Goal: Use online tool/utility: Use online tool/utility

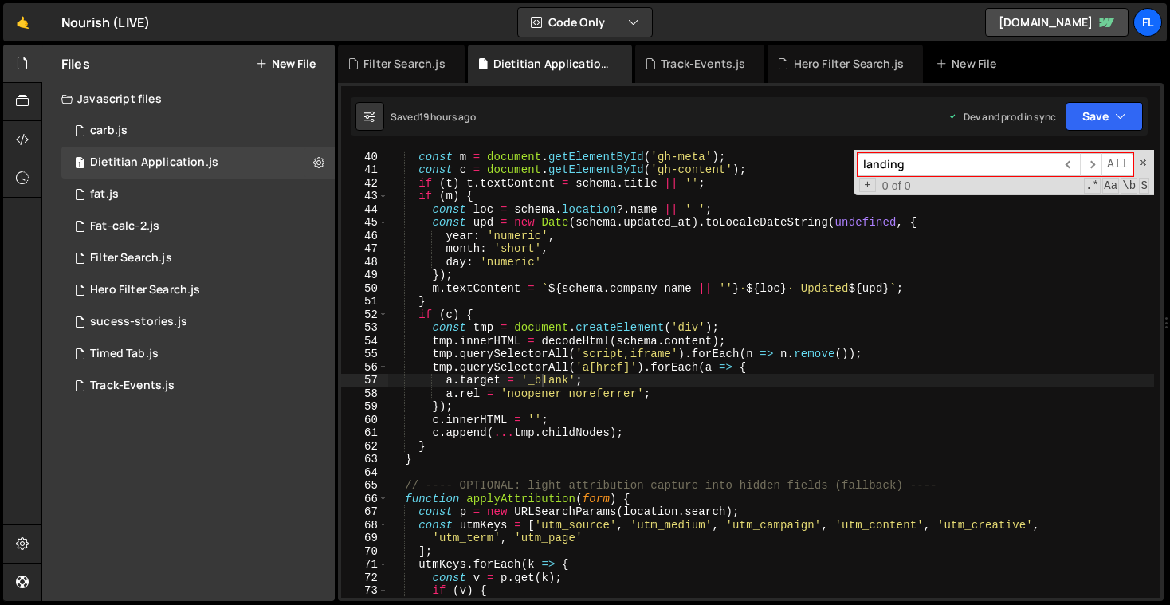
click at [648, 311] on div "const t = document . getElementById ( 'gh-title' ) ; const m = document . getEl…" at bounding box center [771, 374] width 766 height 474
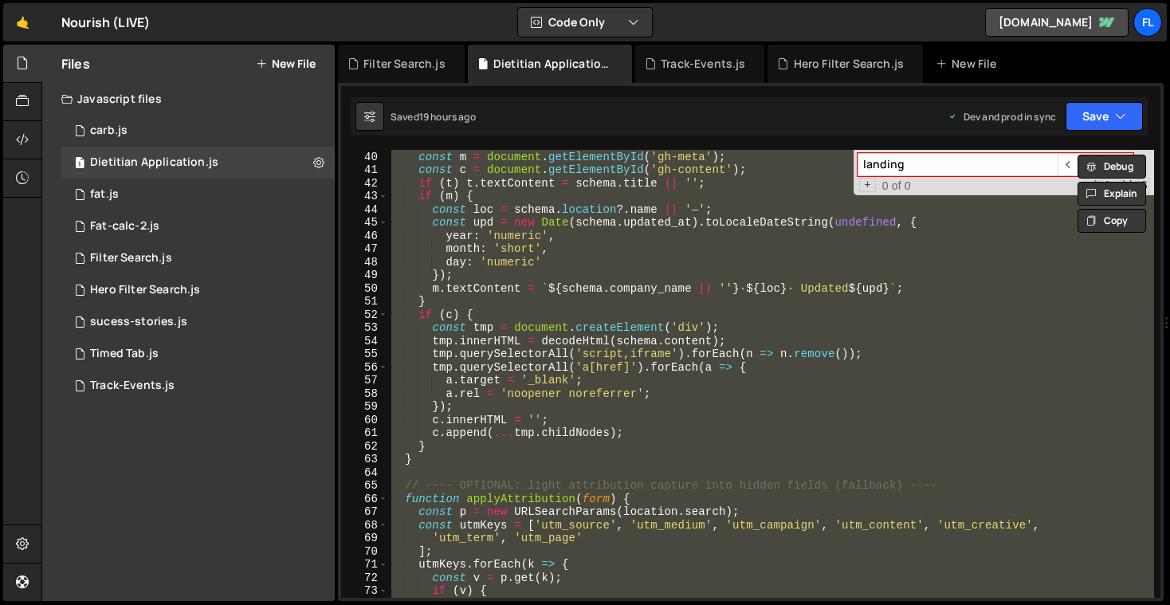
paste textarea "</script>"
type textarea "</script>"
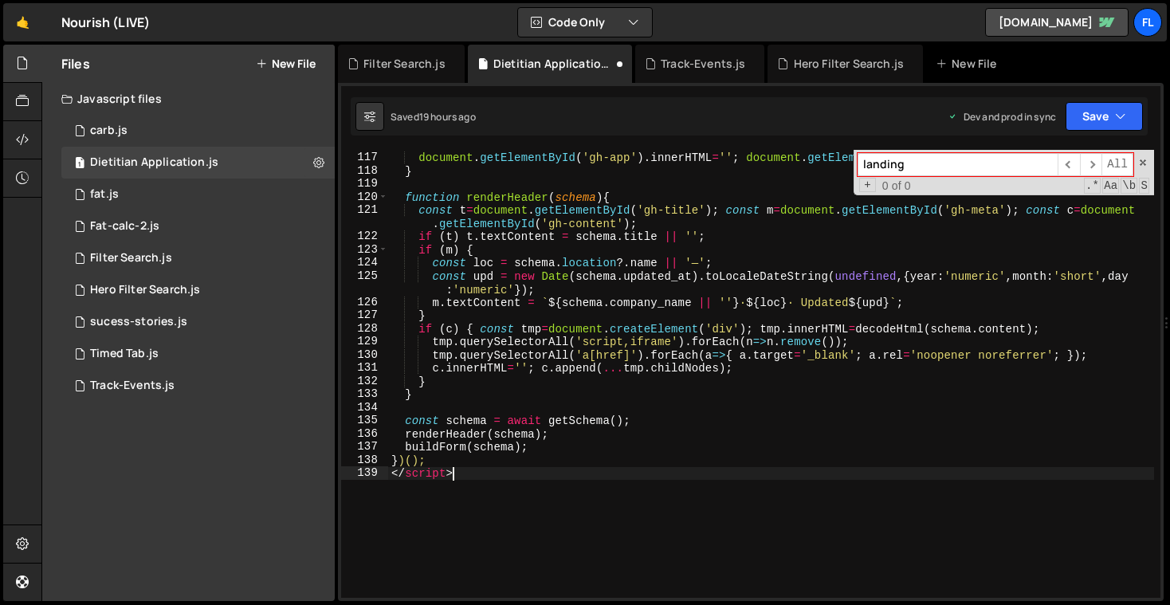
scroll to position [1870, 0]
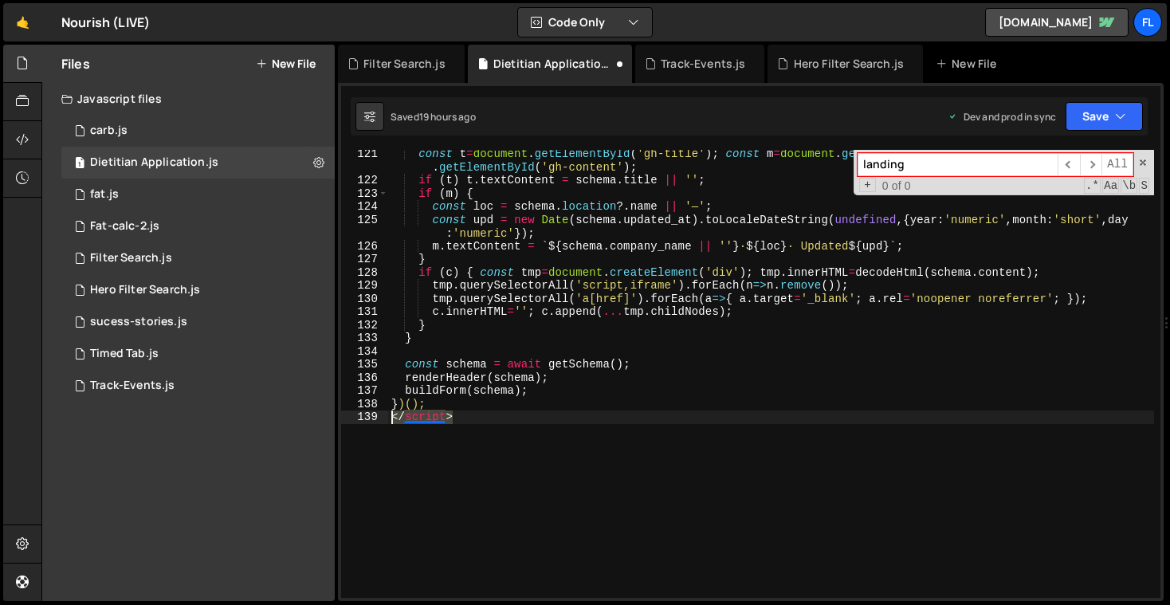
drag, startPoint x: 481, startPoint y: 441, endPoint x: 371, endPoint y: 414, distance: 113.9
click at [371, 414] on div "</script> 121 122 123 124 125 126 127 128 129 130 131 132 133 134 135 136 137 1…" at bounding box center [750, 374] width 819 height 448
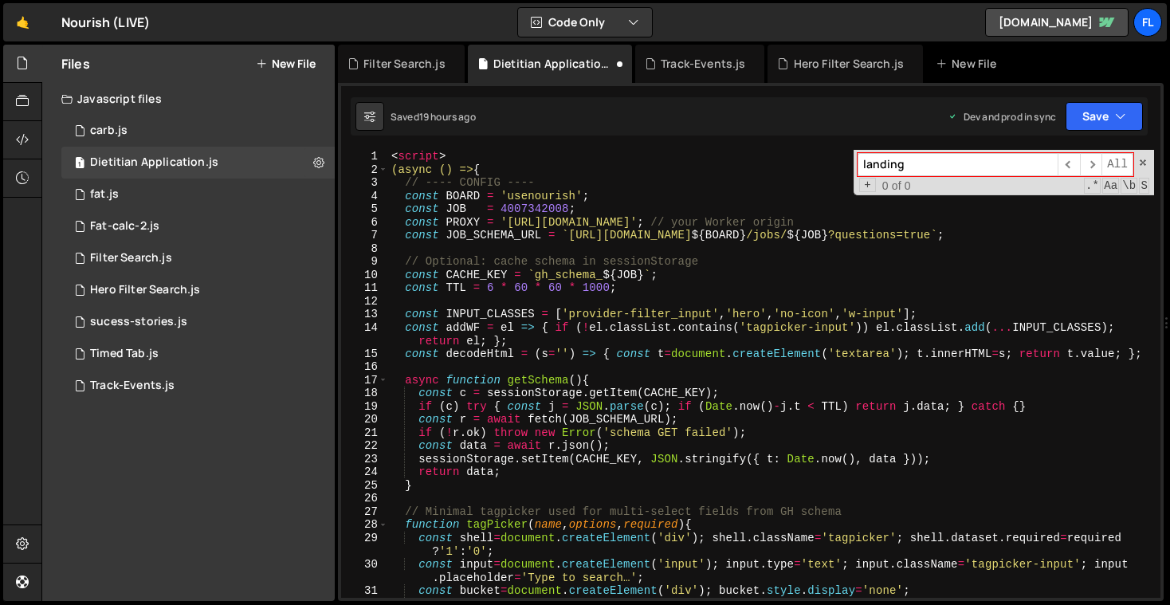
scroll to position [0, 0]
drag, startPoint x: 485, startPoint y: 154, endPoint x: 349, endPoint y: 141, distance: 136.9
click at [349, 141] on div "XXXXXXXXXXXXXXXXXXXXXXXXXXXXXXXXXXXXXXXXXXXXXXXXXXXXXXXXXXXXXXXXXXXXXXXXXXXXXXX…" at bounding box center [751, 342] width 826 height 518
type textarea "<script>"
click at [392, 165] on div "( async ( ) => { // ---- CONFIG ---- const BOARD = 'usenourish' ; const JOB = 4…" at bounding box center [771, 394] width 766 height 488
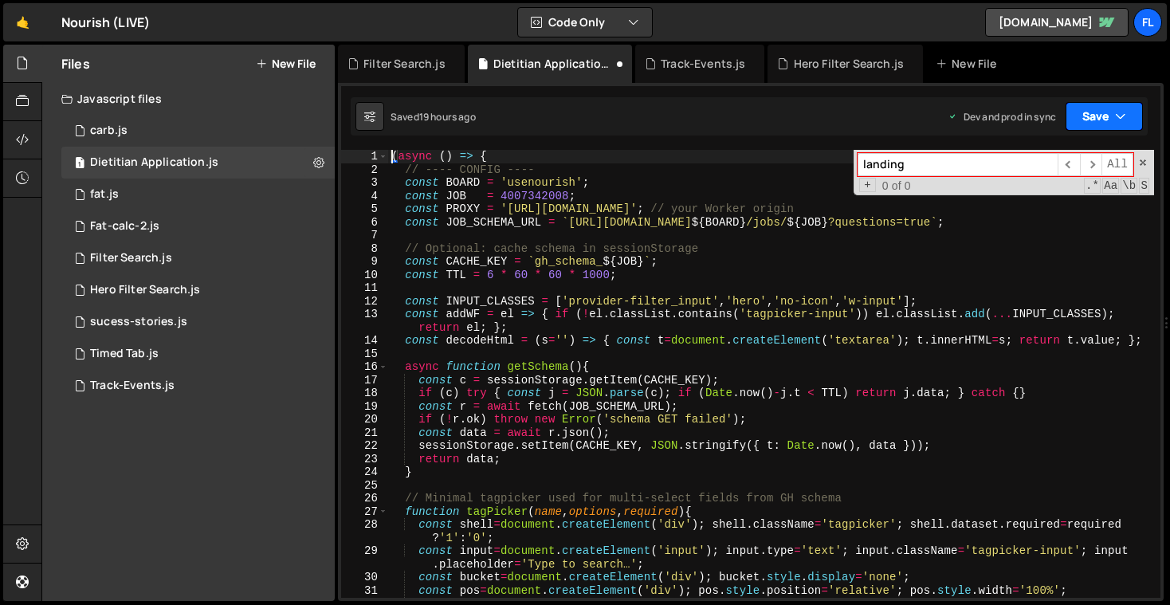
click at [1096, 120] on button "Save" at bounding box center [1104, 116] width 77 height 29
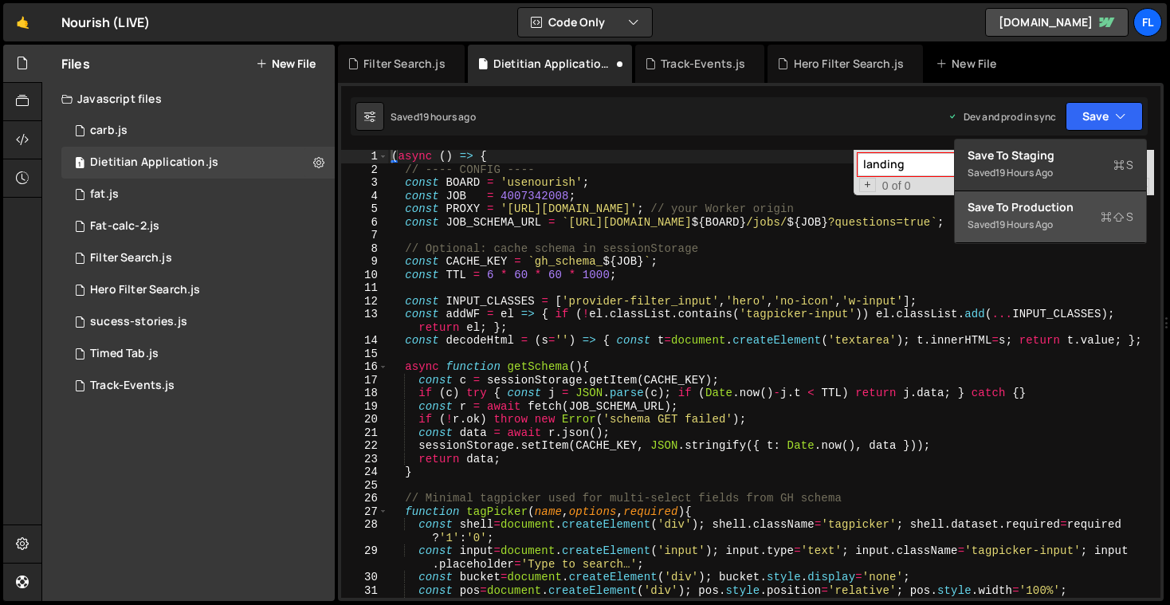
click at [1072, 232] on div "Saved 19 hours ago" at bounding box center [1051, 224] width 166 height 19
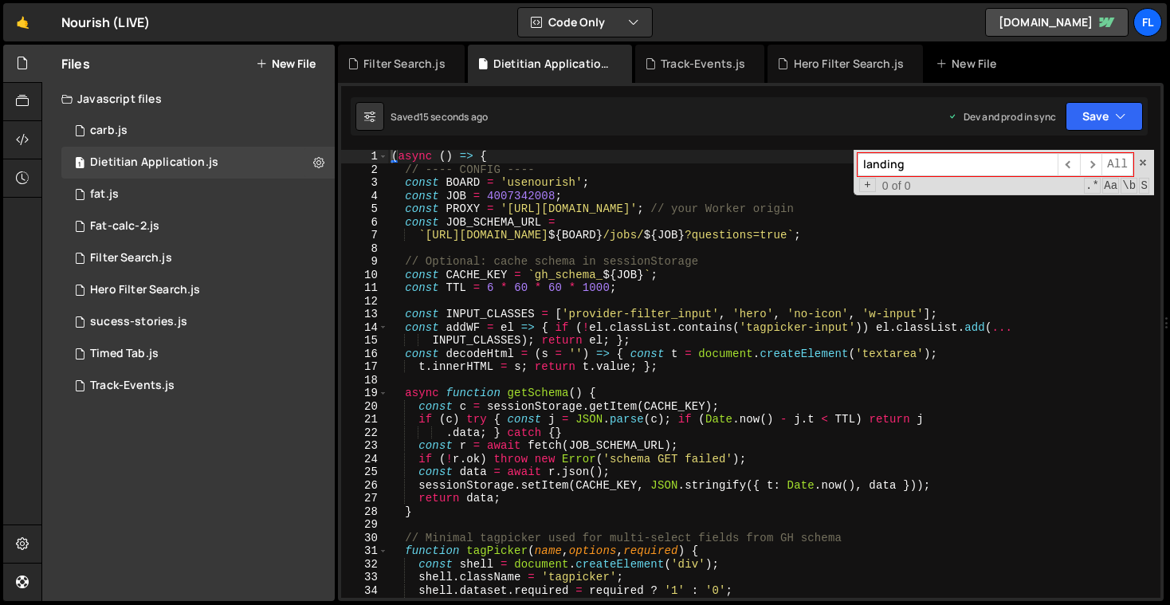
click at [774, 439] on div "( async ( ) => { // ---- CONFIG ---- const BOARD = 'usenourish' ; const JOB = 4…" at bounding box center [771, 387] width 766 height 474
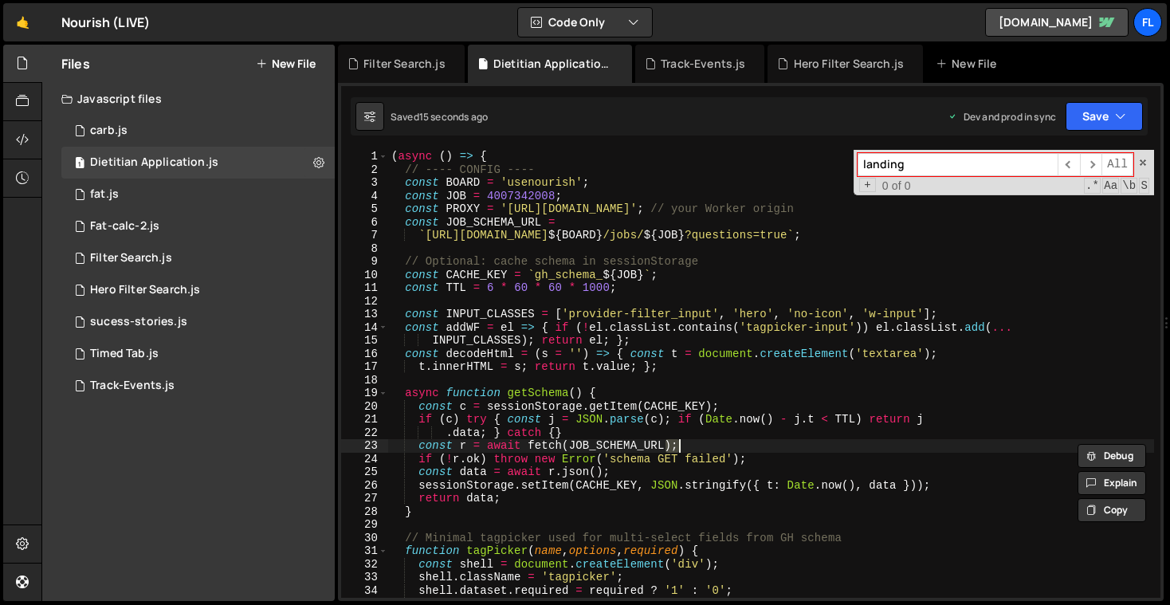
paste textarea "[DOMAIN_NAME][URL]"
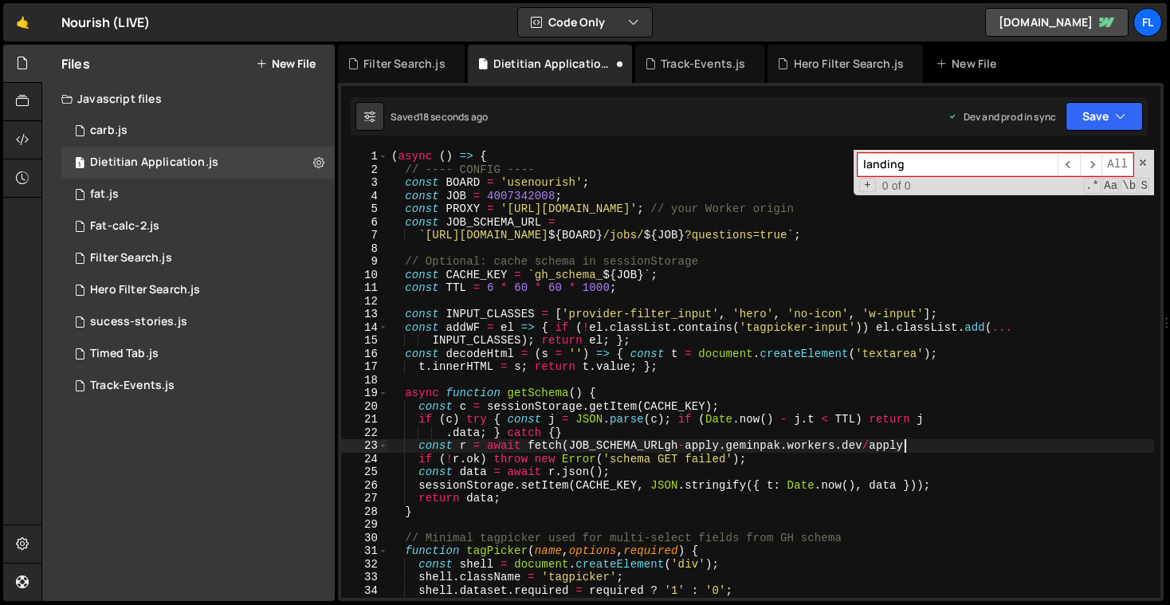
type textarea "const r = await fetch(JOB_SCHEMA_URL);"
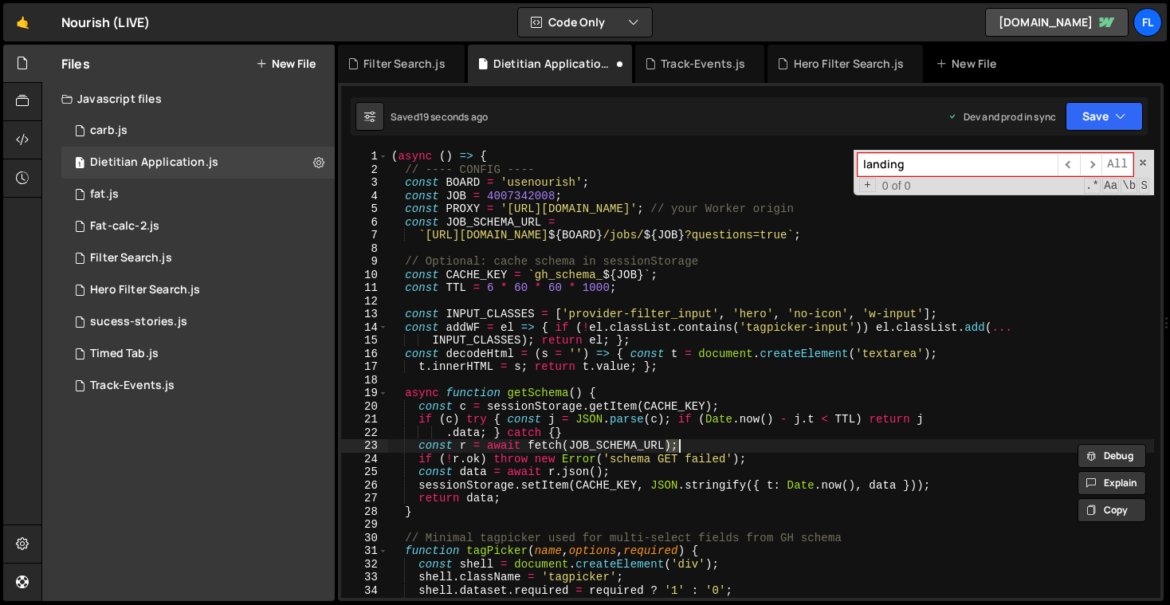
click at [936, 167] on input "landing" at bounding box center [958, 164] width 200 height 23
paste input "[DOMAIN_NAME][URL]"
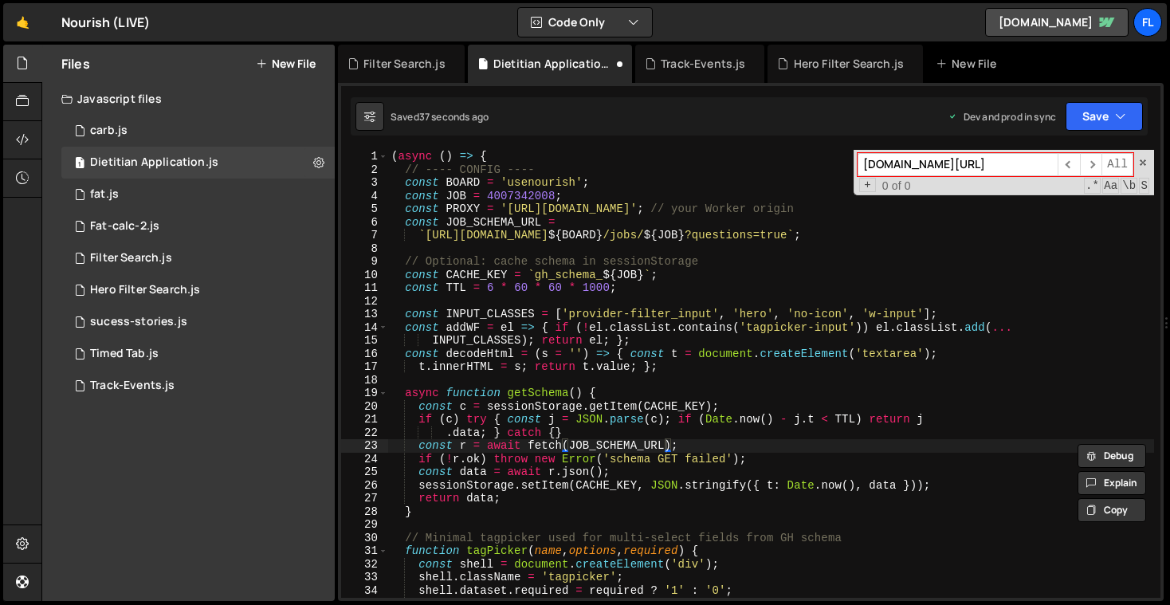
click at [958, 156] on input "[DOMAIN_NAME][URL]" at bounding box center [958, 164] width 200 height 23
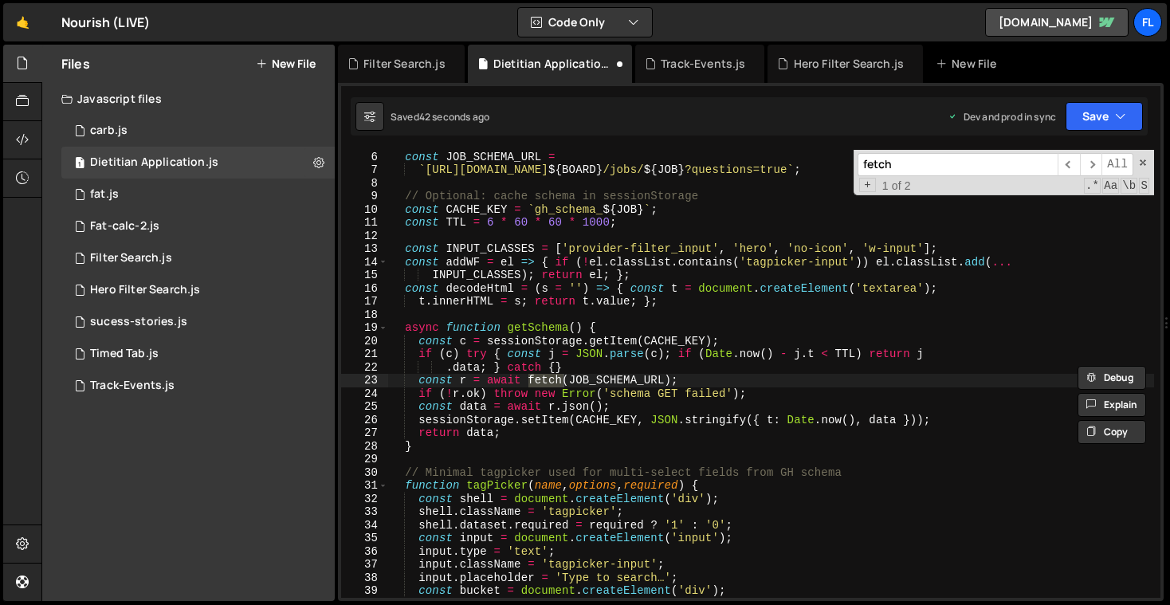
scroll to position [65, 0]
type input "fetch"
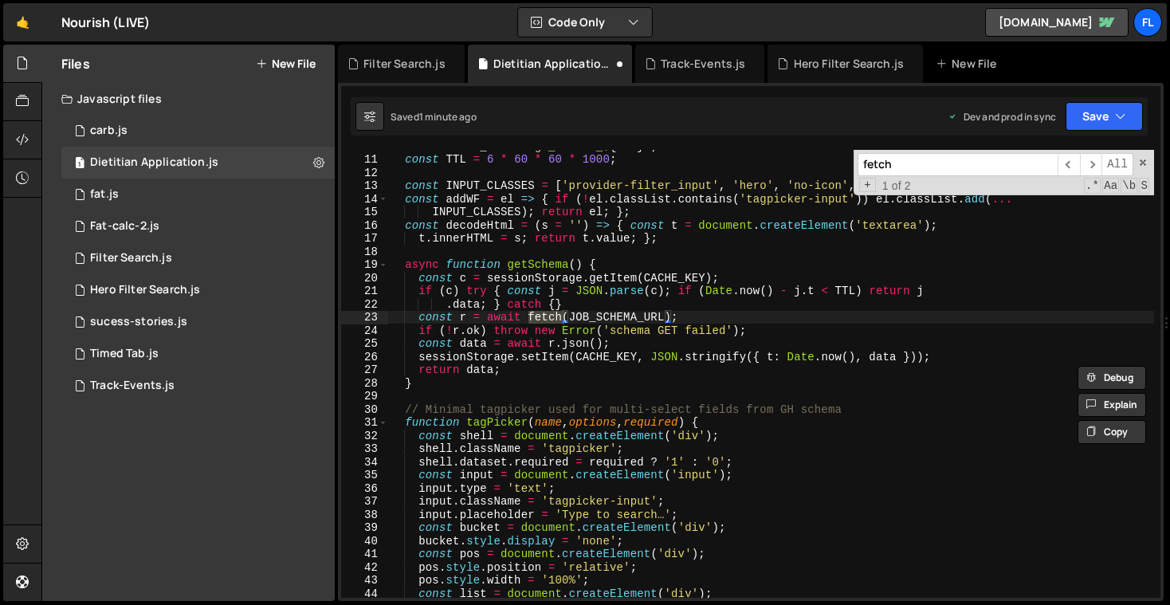
scroll to position [0, 0]
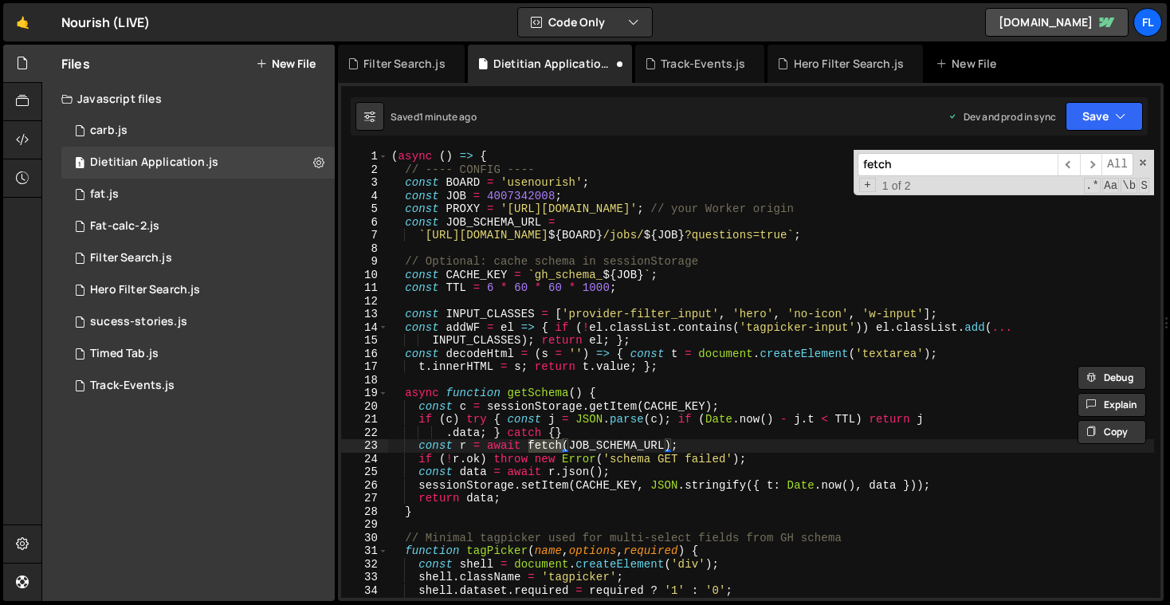
click at [1143, 152] on div "fetch ​ ​ All Replace All + 1 of 2 .* Aa \b S" at bounding box center [1004, 172] width 301 height 45
click at [1143, 155] on div "fetch ​ ​ All Replace All + 1 of 2 .* Aa \b S" at bounding box center [1004, 172] width 301 height 45
click at [1143, 166] on span at bounding box center [1142, 162] width 11 height 11
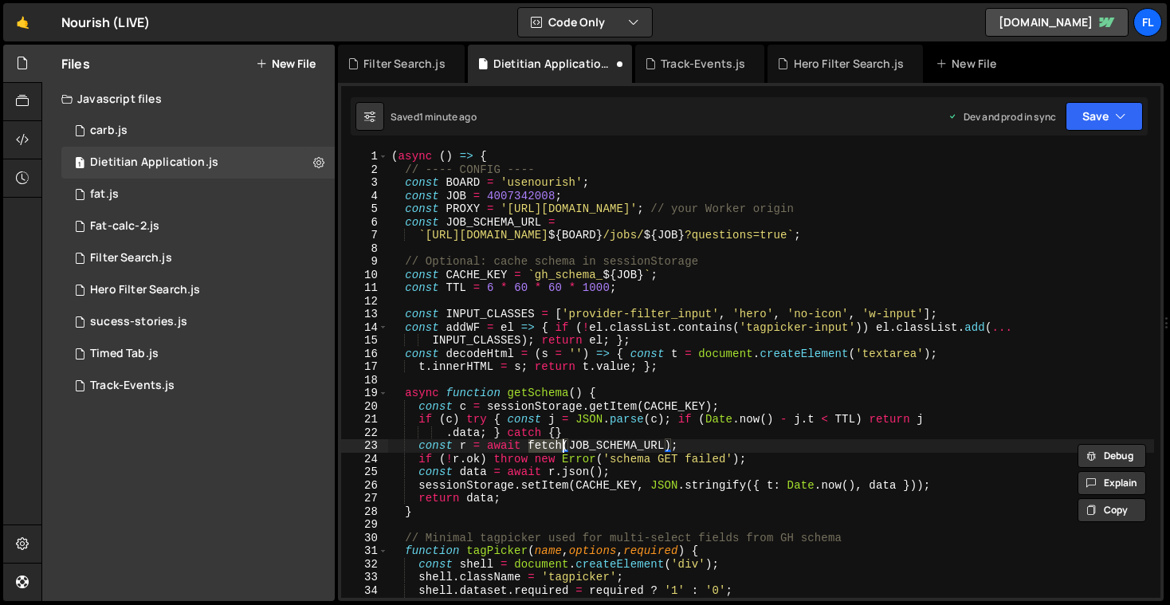
click at [818, 449] on div "( async ( ) => { // ---- CONFIG ---- const BOARD = 'usenourish' ; const JOB = 4…" at bounding box center [771, 387] width 766 height 474
click at [795, 438] on div "( async ( ) => { // ---- CONFIG ---- const BOARD = 'usenourish' ; const JOB = 4…" at bounding box center [771, 387] width 766 height 474
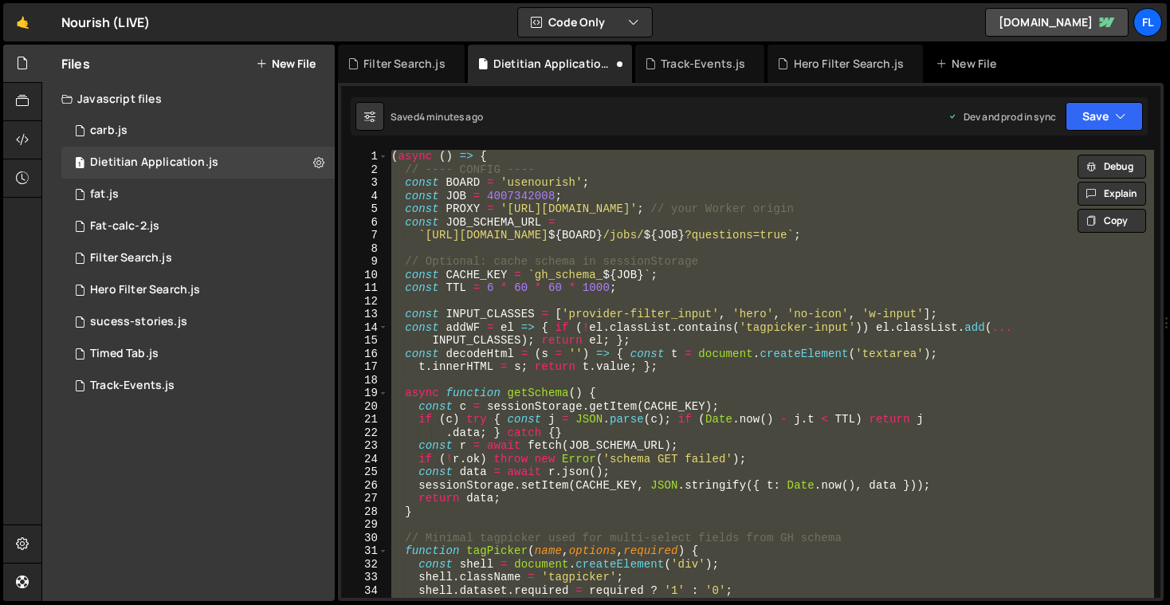
click at [717, 446] on div "( async ( ) => { // ---- CONFIG ---- const BOARD = 'usenourish' ; const JOB = 4…" at bounding box center [771, 387] width 766 height 474
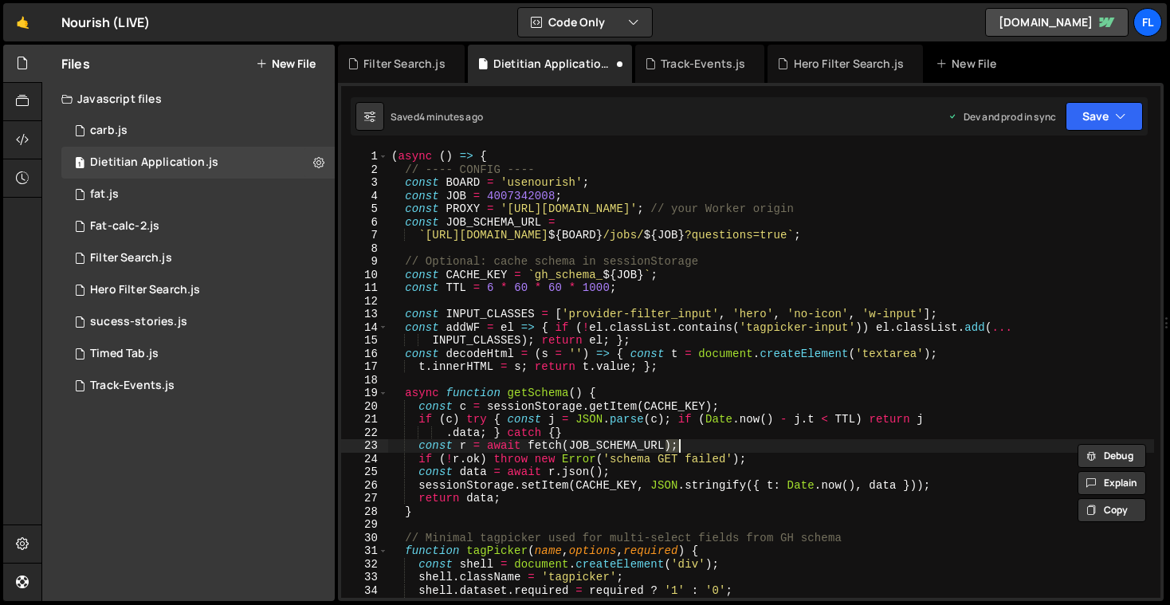
click at [717, 446] on div "( async ( ) => { // ---- CONFIG ---- const BOARD = 'usenourish' ; const JOB = 4…" at bounding box center [771, 387] width 766 height 474
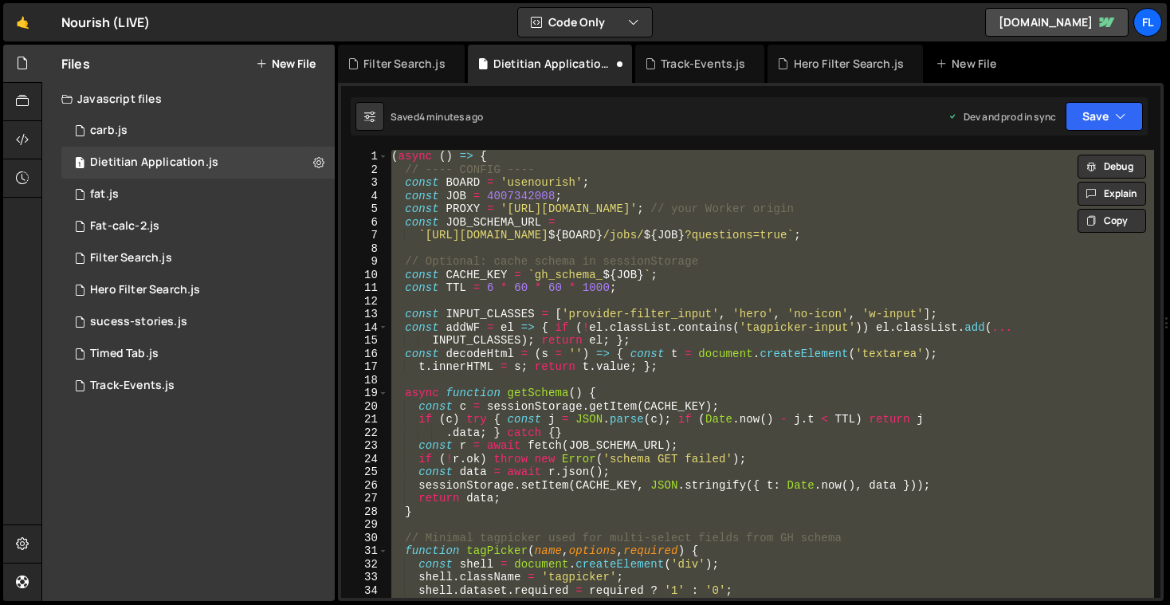
paste textarea
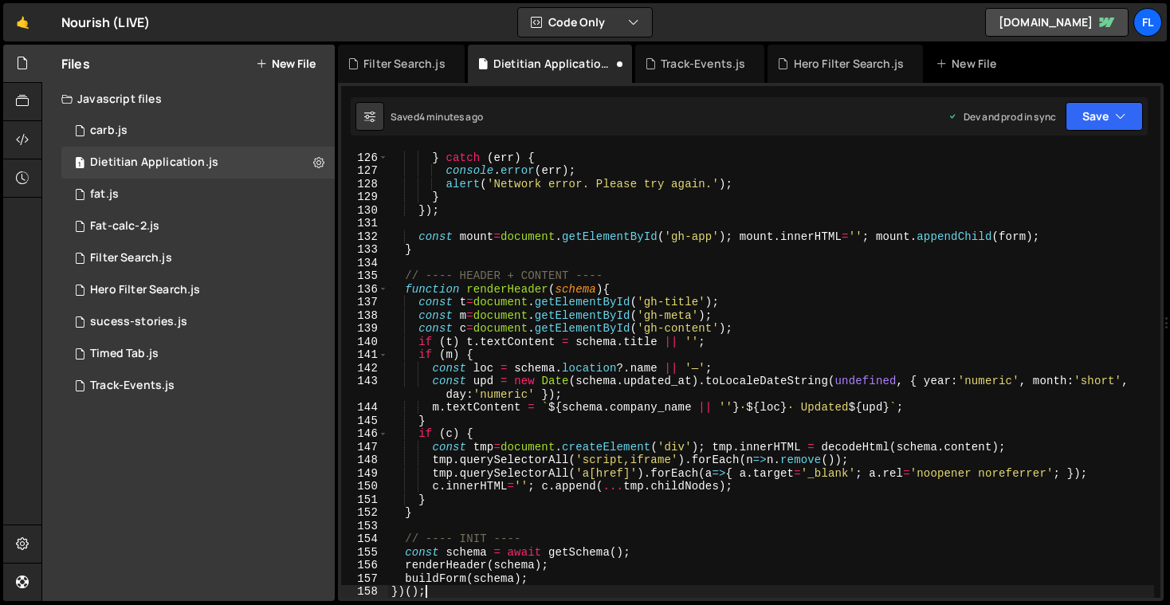
scroll to position [1932, 0]
click at [1099, 112] on button "Save" at bounding box center [1104, 116] width 77 height 29
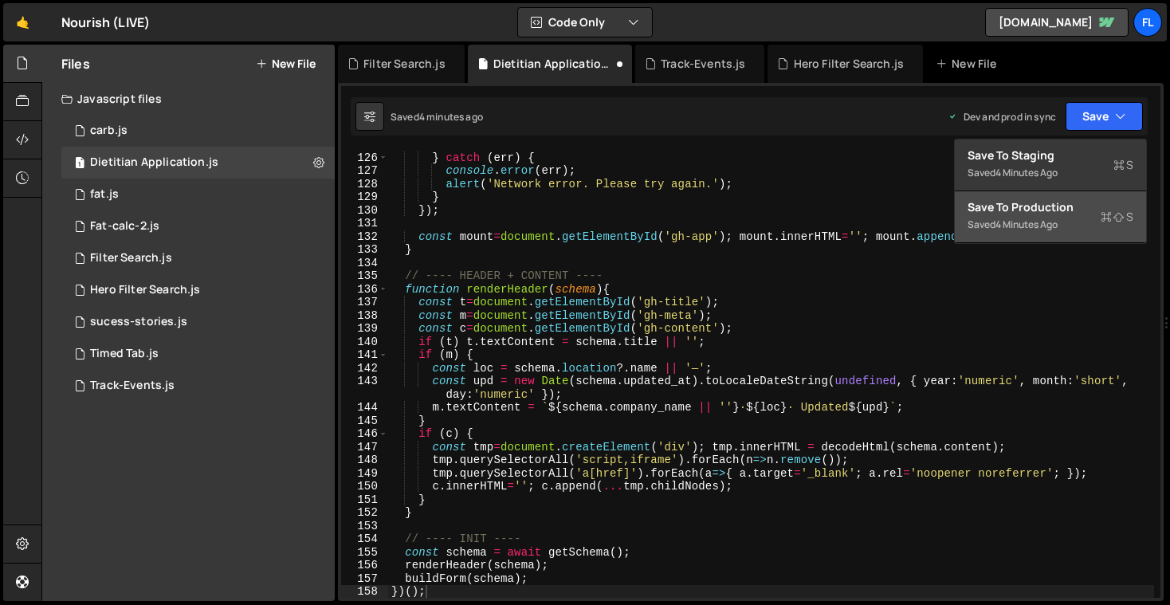
click at [1051, 210] on div "Save to Production S" at bounding box center [1051, 207] width 166 height 16
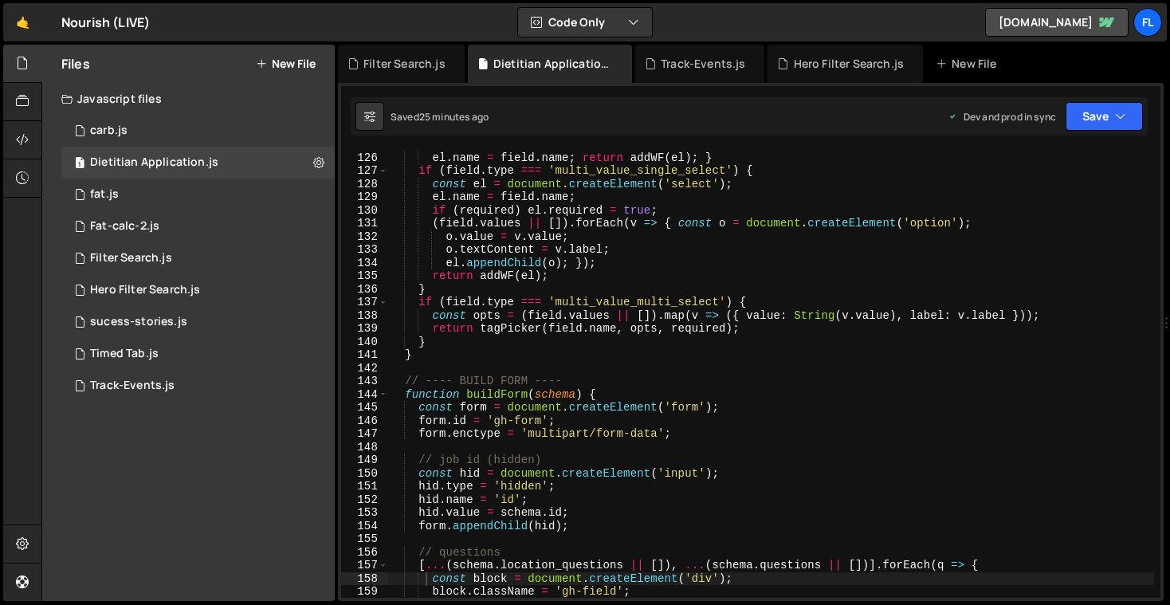
click at [480, 267] on div "el . type = 'file' ; el . name = field . name ; return addWF ( el ) ; } if ( fi…" at bounding box center [771, 375] width 766 height 474
click at [500, 293] on div "el . type = 'file' ; el . name = field . name ; return addWF ( el ) ; } if ( fi…" at bounding box center [771, 375] width 766 height 474
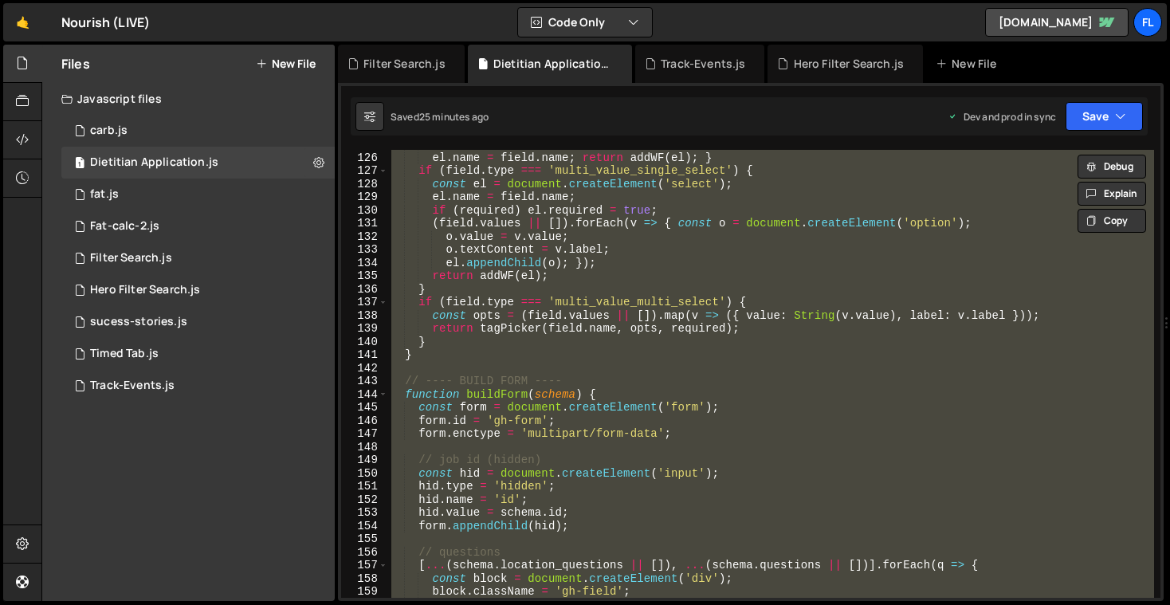
paste textarea
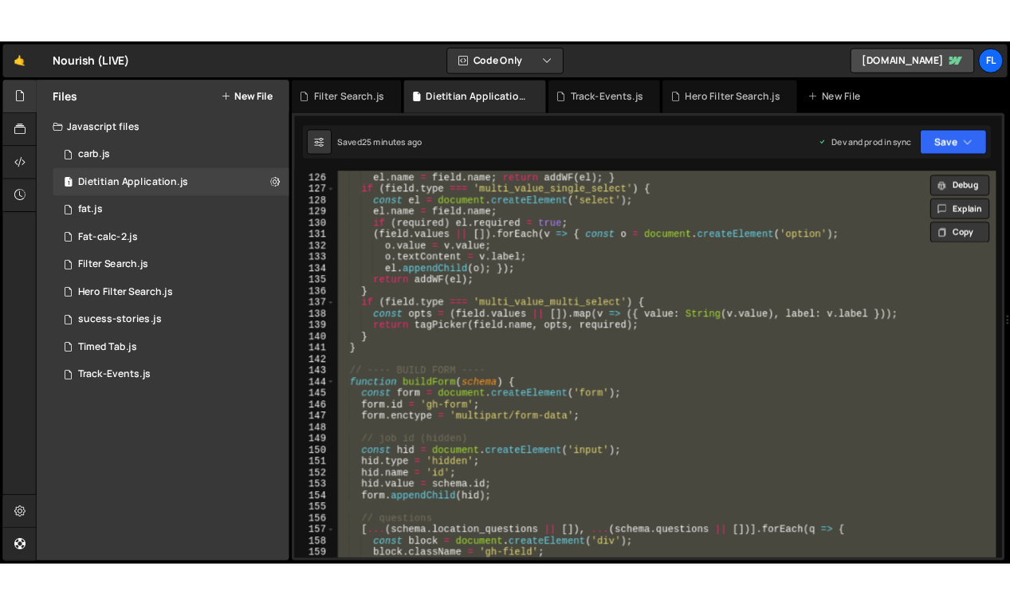
scroll to position [1203, 0]
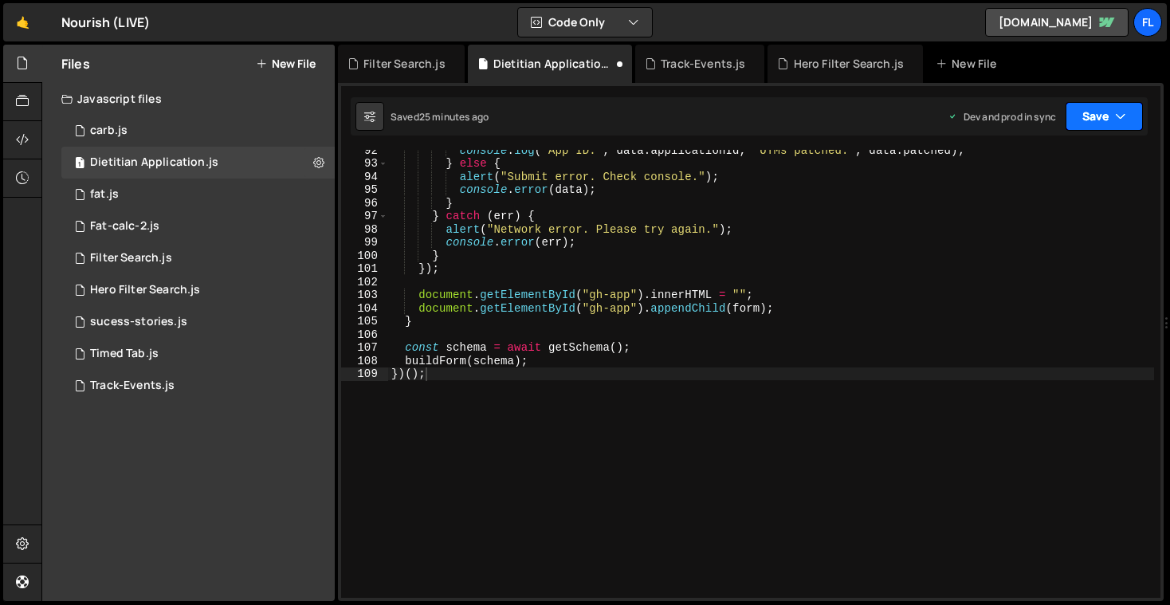
click at [1087, 123] on button "Save" at bounding box center [1104, 116] width 77 height 29
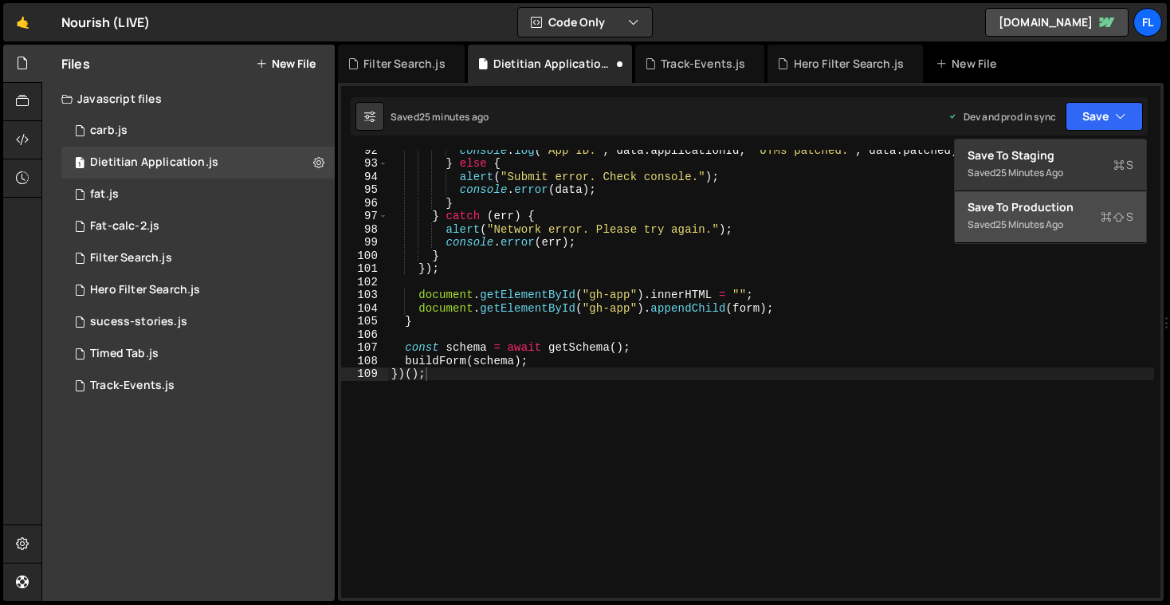
click at [1019, 223] on div "25 minutes ago" at bounding box center [1030, 225] width 68 height 14
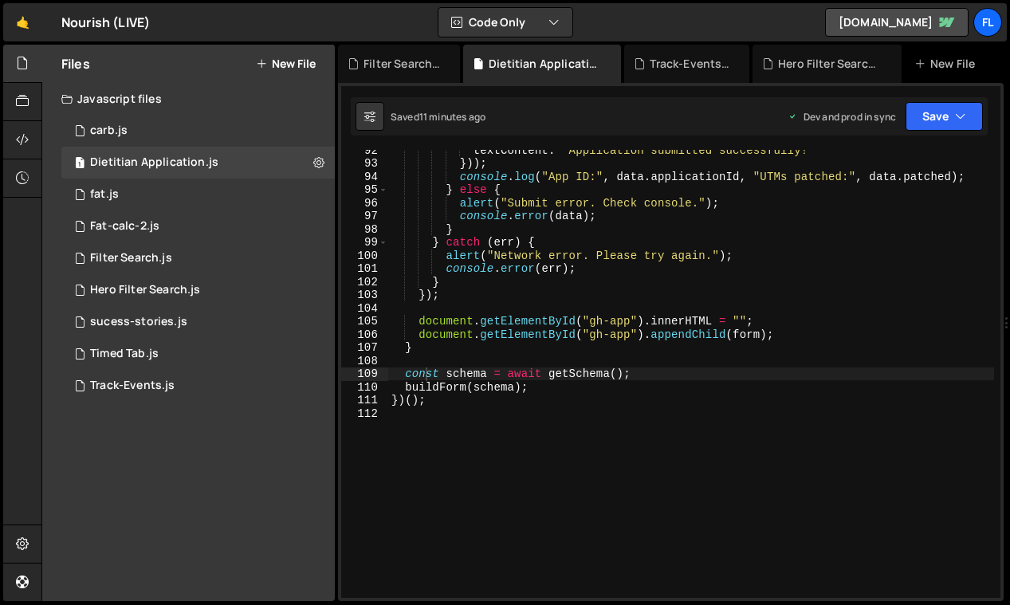
click at [509, 337] on div "textContent : "Application submitted successfully!" })) ; console . log ( "App …" at bounding box center [691, 380] width 606 height 474
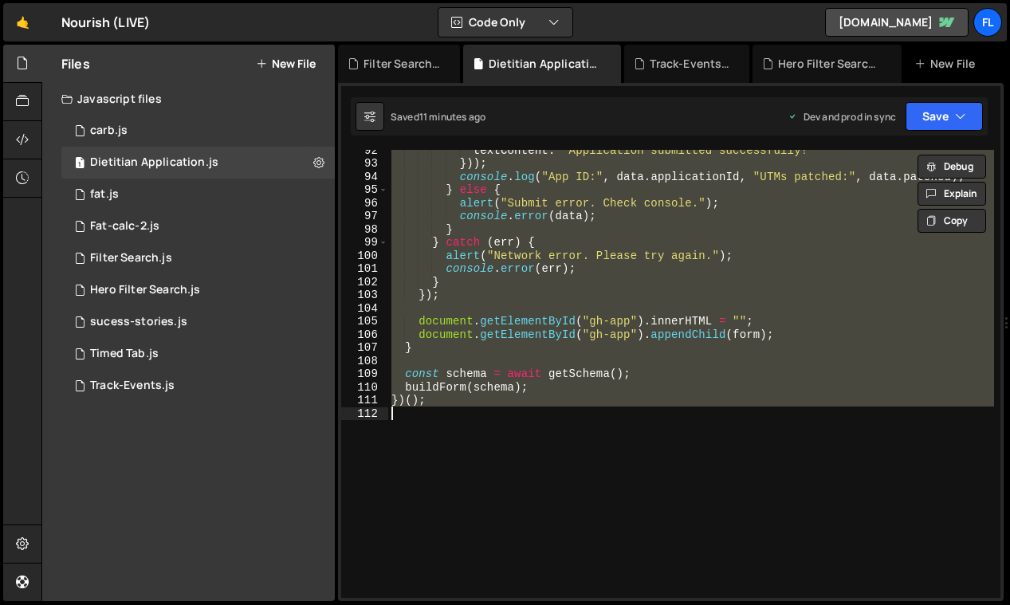
paste textarea "</script>"
type textarea "</script>"
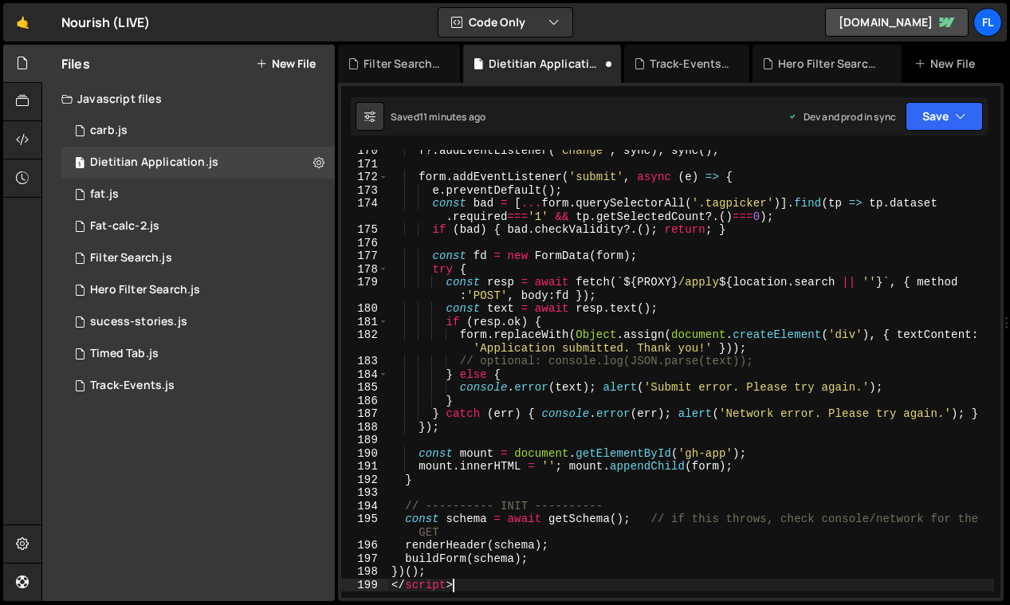
scroll to position [2821, 0]
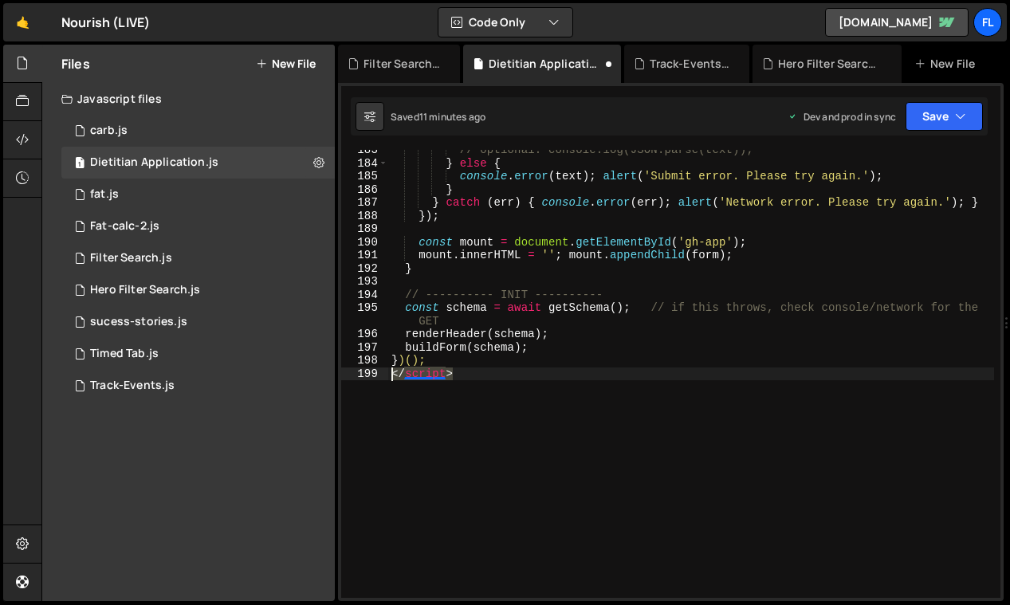
drag, startPoint x: 419, startPoint y: 404, endPoint x: 392, endPoint y: 371, distance: 43.1
click at [392, 371] on div "// optional: console.log(JSON.parse(text)); } else { console . error ( text ) ;…" at bounding box center [691, 380] width 606 height 474
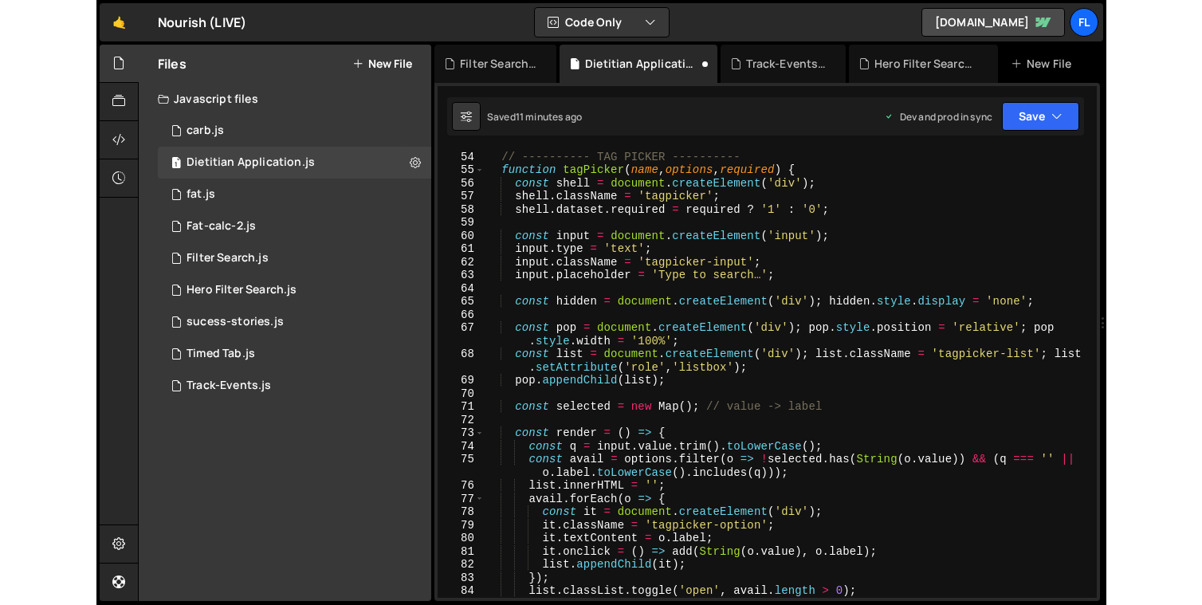
scroll to position [0, 0]
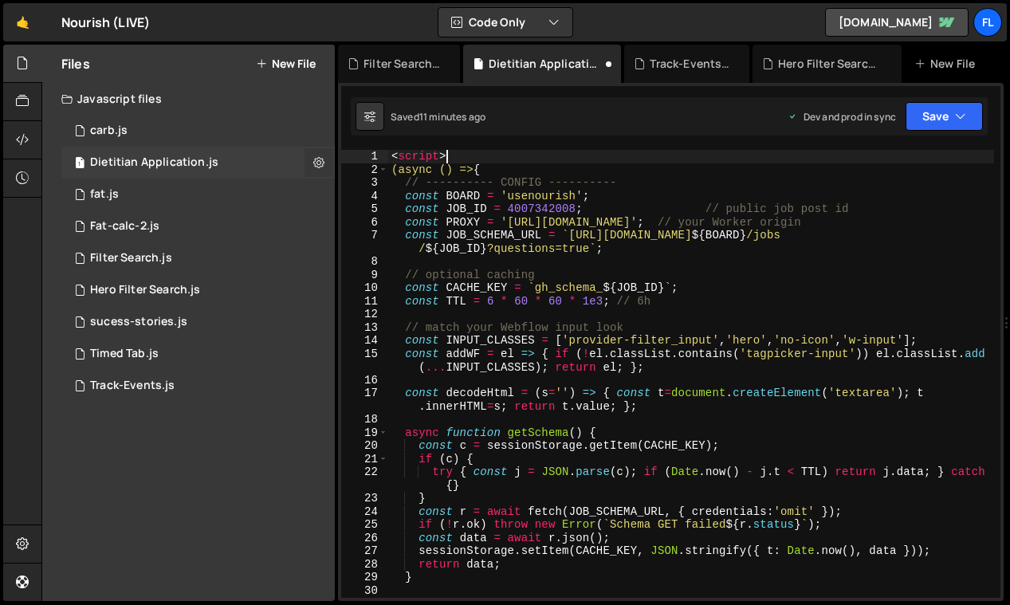
drag, startPoint x: 458, startPoint y: 158, endPoint x: 306, endPoint y: 158, distance: 151.4
click at [306, 158] on div "Files New File Javascript files 1 carb.js 0 1 Dietitian Application.js 0 1 fat.…" at bounding box center [525, 323] width 968 height 557
type textarea "<script>"
click at [946, 115] on button "Save" at bounding box center [943, 116] width 77 height 29
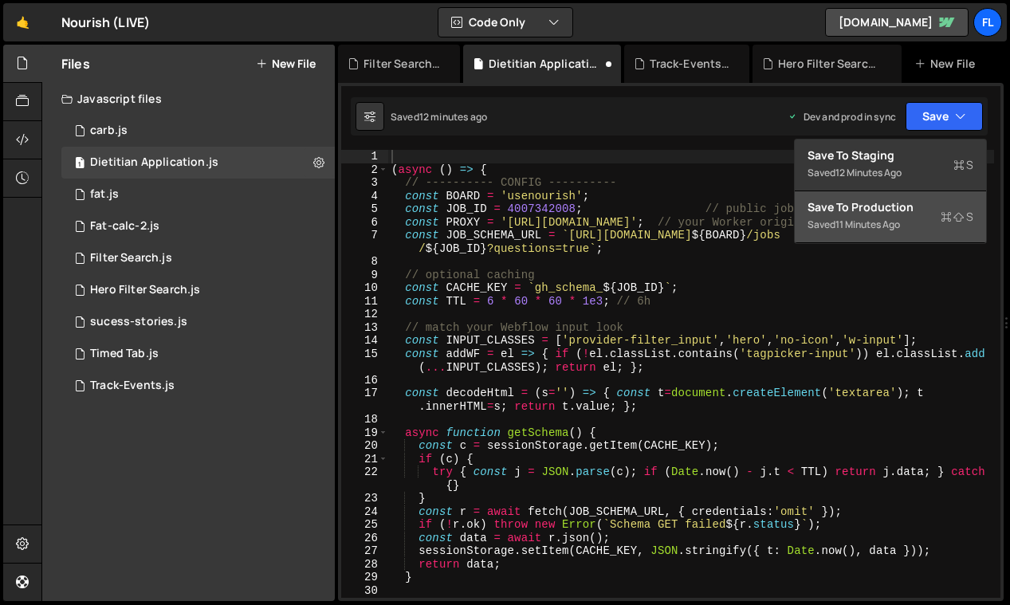
click at [906, 213] on div "Save to Production S" at bounding box center [890, 207] width 166 height 16
